Goal: Find specific page/section: Find specific page/section

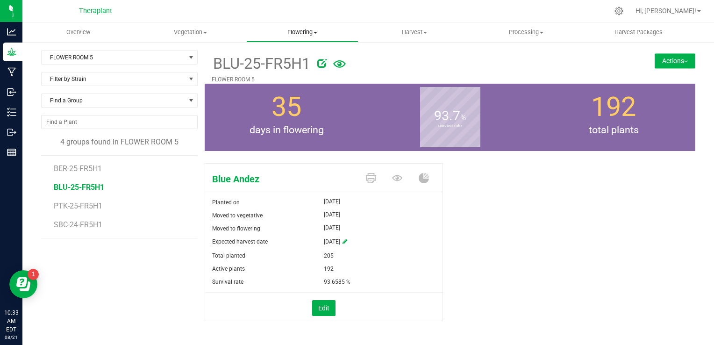
click at [310, 36] on span "Flowering" at bounding box center [302, 32] width 111 height 8
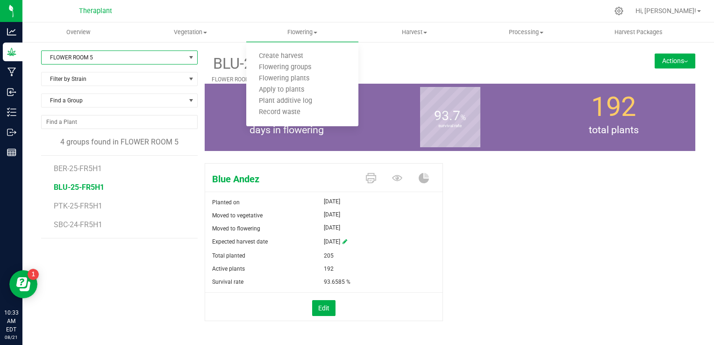
click at [82, 63] on span "FLOWER ROOM 5" at bounding box center [114, 57] width 144 height 13
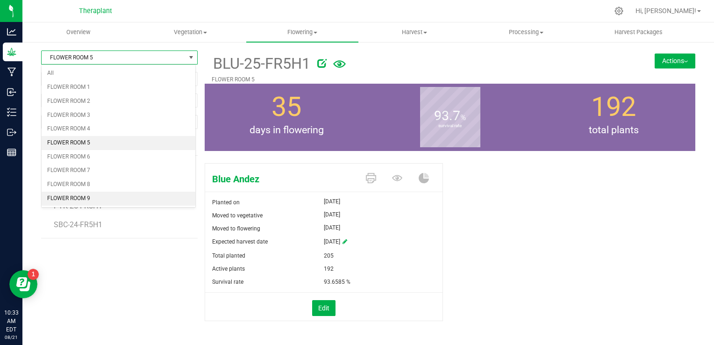
click at [93, 196] on li "FLOWER ROOM 9" at bounding box center [119, 199] width 154 height 14
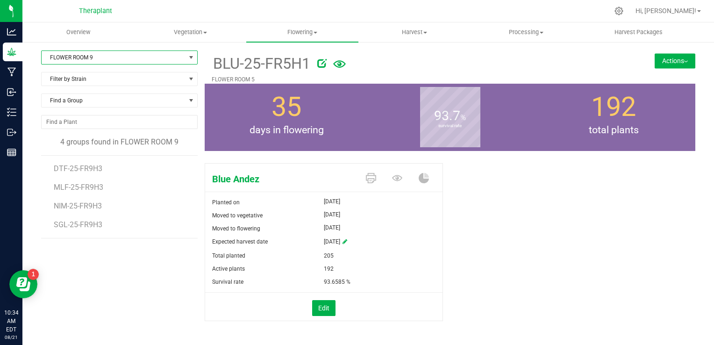
click at [69, 59] on span "FLOWER ROOM 9" at bounding box center [114, 57] width 144 height 13
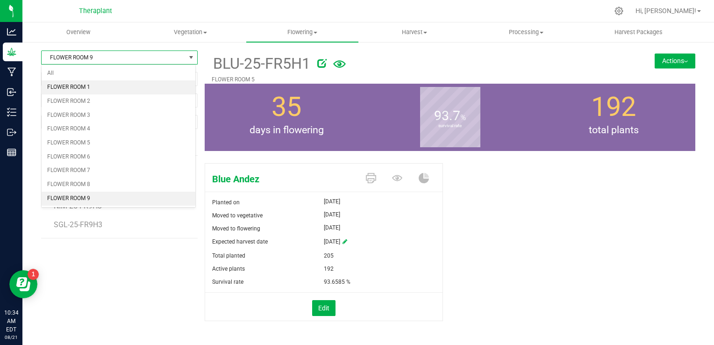
click at [66, 85] on li "FLOWER ROOM 1" at bounding box center [119, 87] width 154 height 14
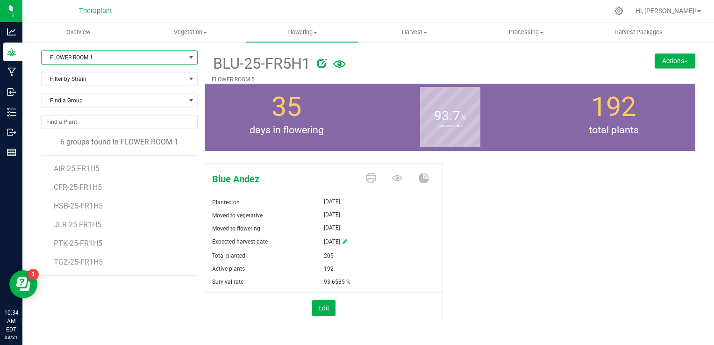
click at [114, 57] on span "FLOWER ROOM 1" at bounding box center [114, 57] width 144 height 13
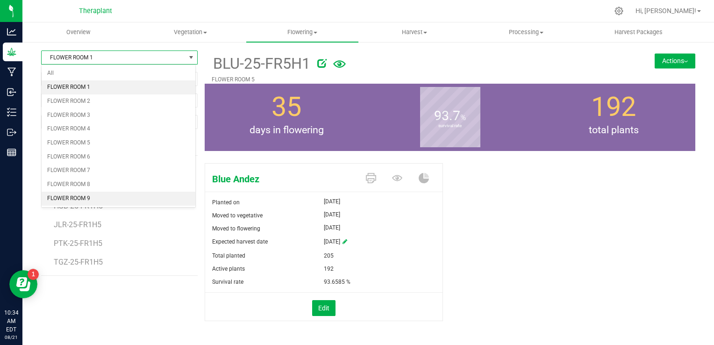
click at [91, 197] on li "FLOWER ROOM 9" at bounding box center [119, 199] width 154 height 14
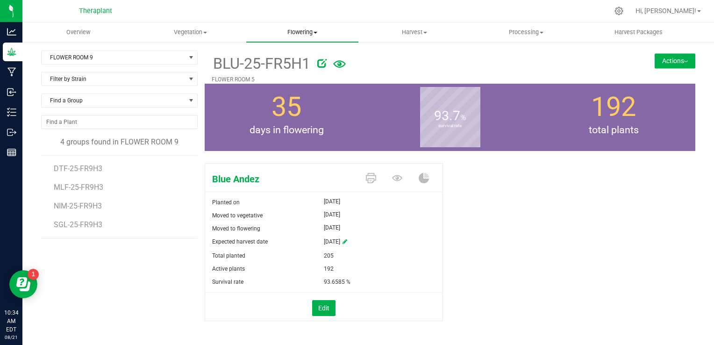
click at [310, 34] on span "Flowering" at bounding box center [302, 32] width 112 height 8
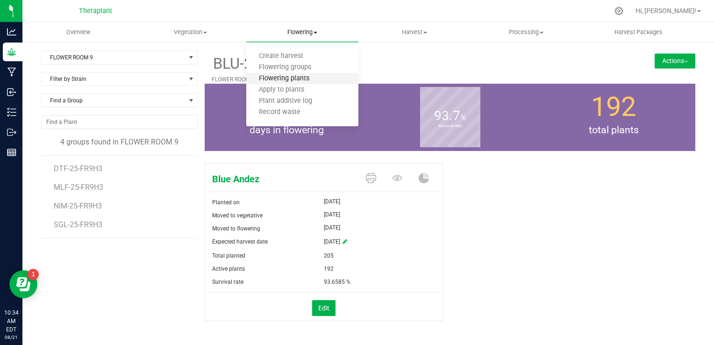
click at [301, 82] on span "Flowering plants" at bounding box center [284, 79] width 76 height 8
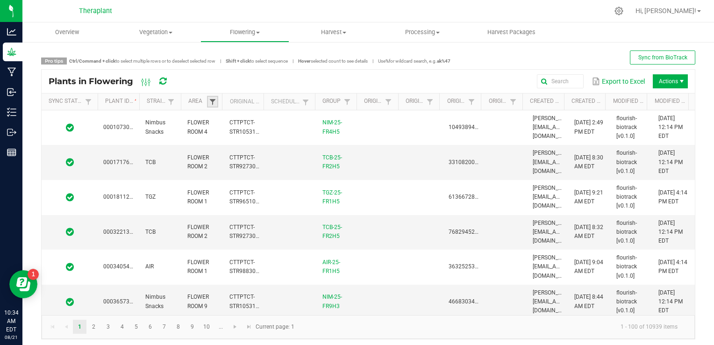
click at [212, 103] on span at bounding box center [212, 101] width 7 height 7
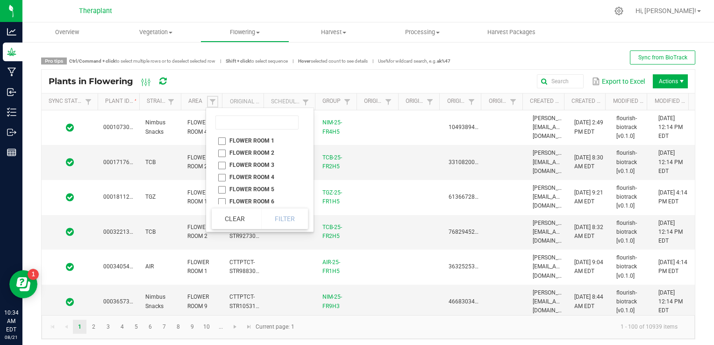
scroll to position [39, 0]
click at [221, 197] on li "FLOWER ROOM 9" at bounding box center [257, 199] width 91 height 12
checkbox 9 "true"
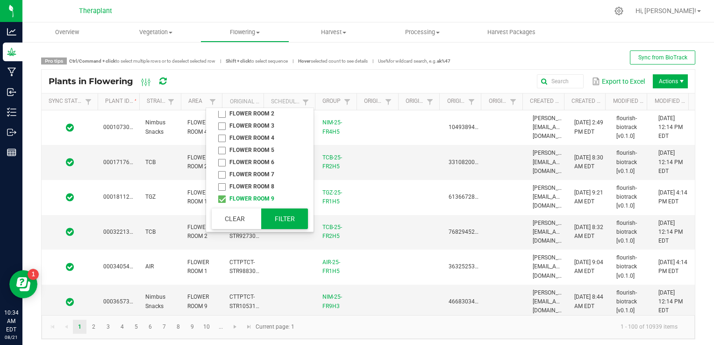
click at [284, 220] on button "Filter" at bounding box center [284, 218] width 47 height 21
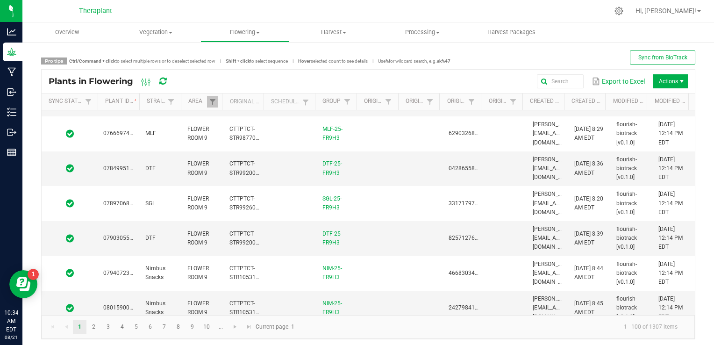
scroll to position [4, 0]
